Goal: Find specific page/section: Find specific page/section

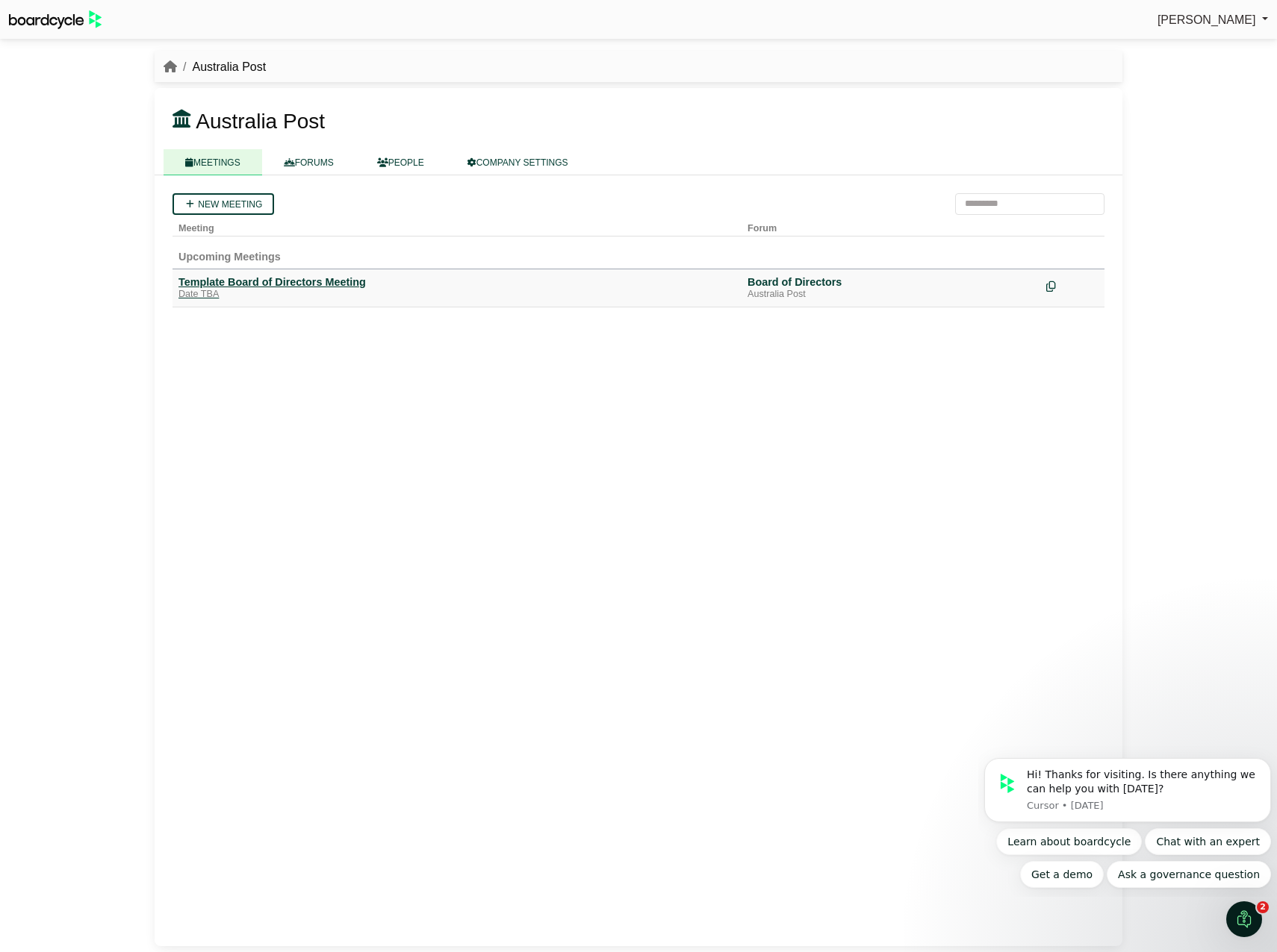
click at [331, 282] on div "Template Board of Directors Meeting" at bounding box center [456, 282] width 557 height 14
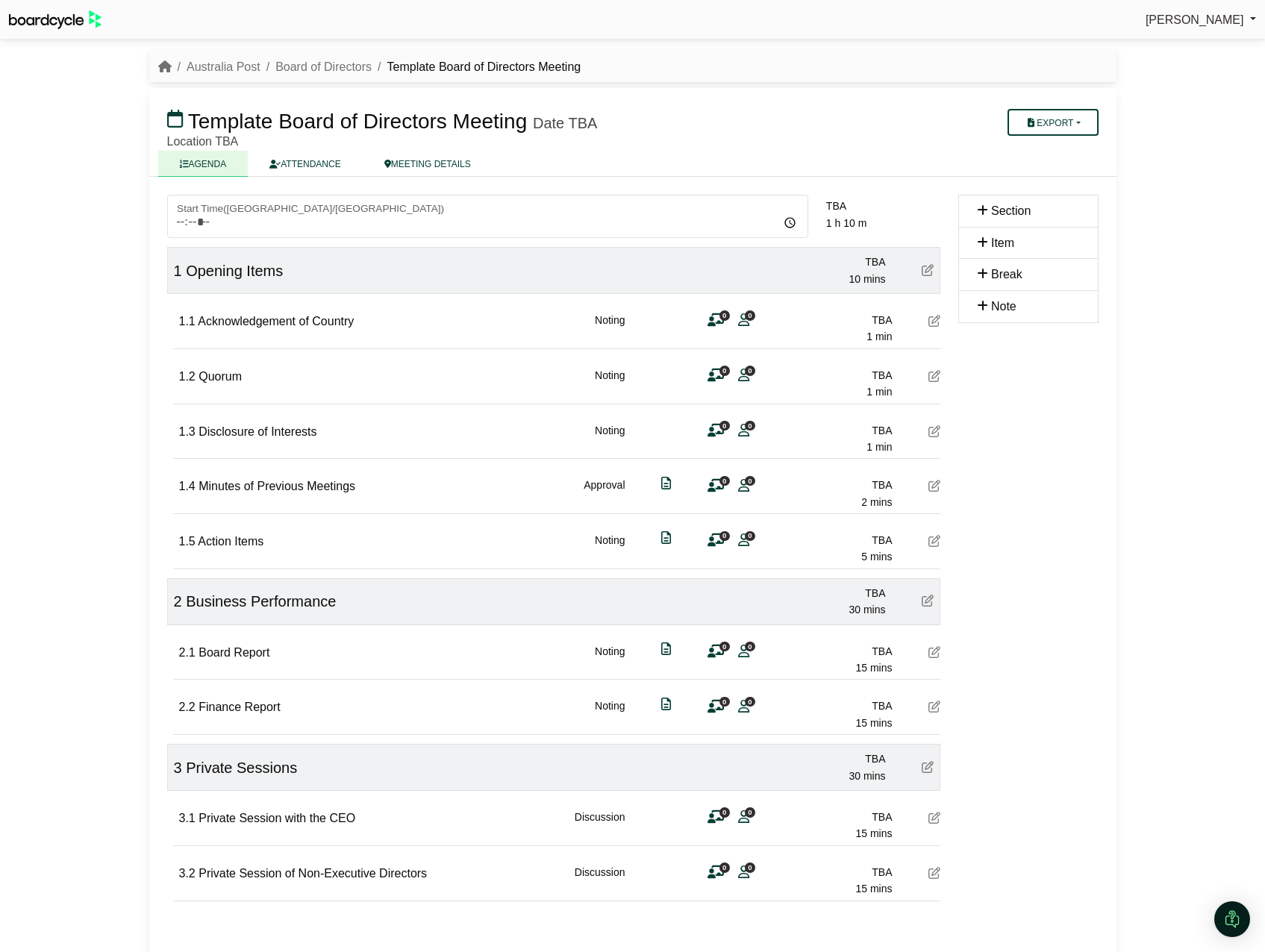
scroll to position [34, 0]
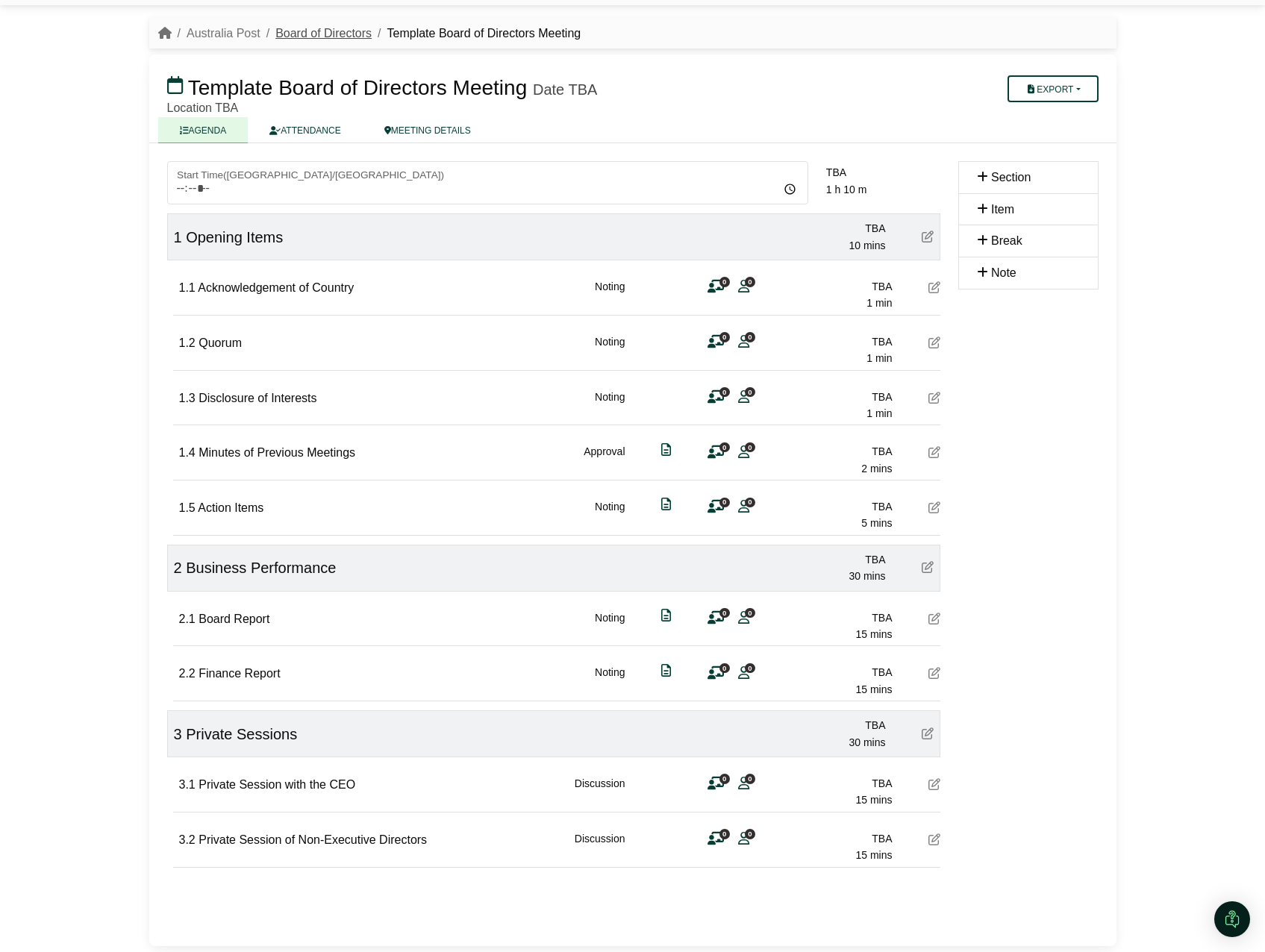
click at [302, 31] on link "Board of Directors" at bounding box center [323, 33] width 96 height 13
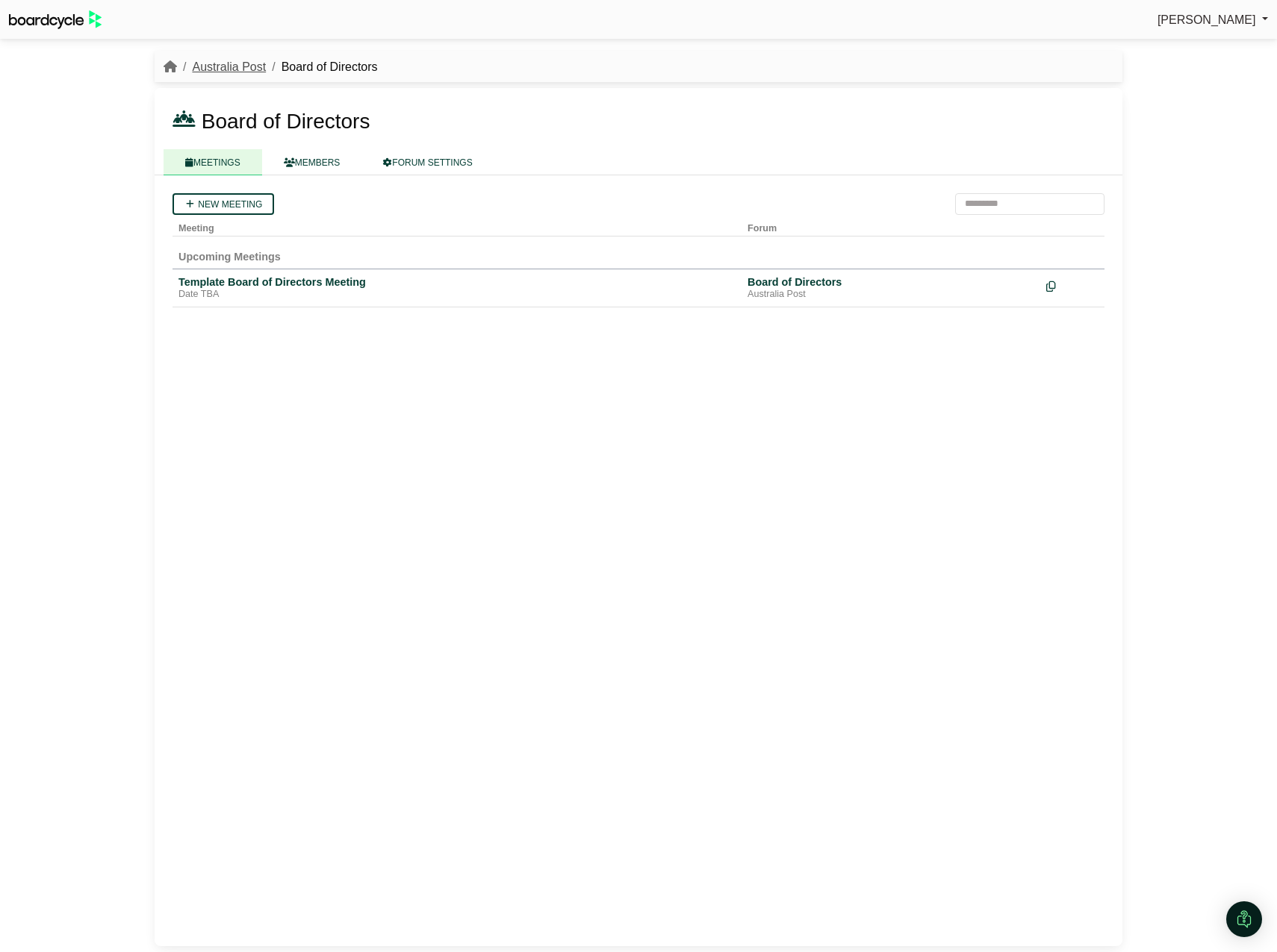
click at [257, 61] on link "Australia Post" at bounding box center [229, 66] width 74 height 13
